Goal: Navigation & Orientation: Find specific page/section

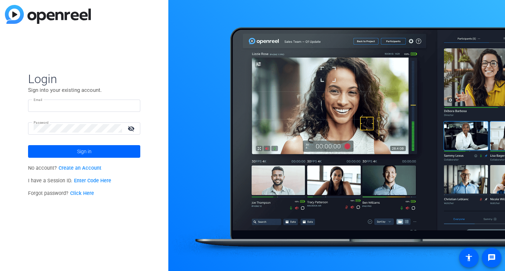
type input "[EMAIL_ADDRESS][DOMAIN_NAME]"
click at [97, 152] on span at bounding box center [84, 151] width 112 height 17
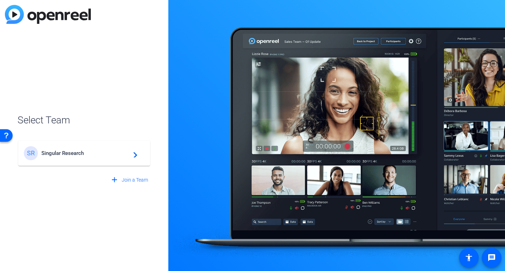
click at [65, 154] on span "Singular Research" at bounding box center [85, 153] width 88 height 6
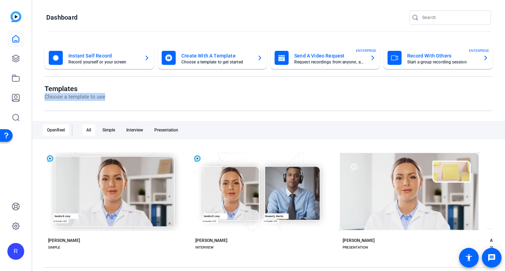
drag, startPoint x: 284, startPoint y: 87, endPoint x: 344, endPoint y: 106, distance: 62.7
click at [344, 106] on div "Templates Choose a template to use" at bounding box center [269, 98] width 448 height 27
